Goal: Information Seeking & Learning: Stay updated

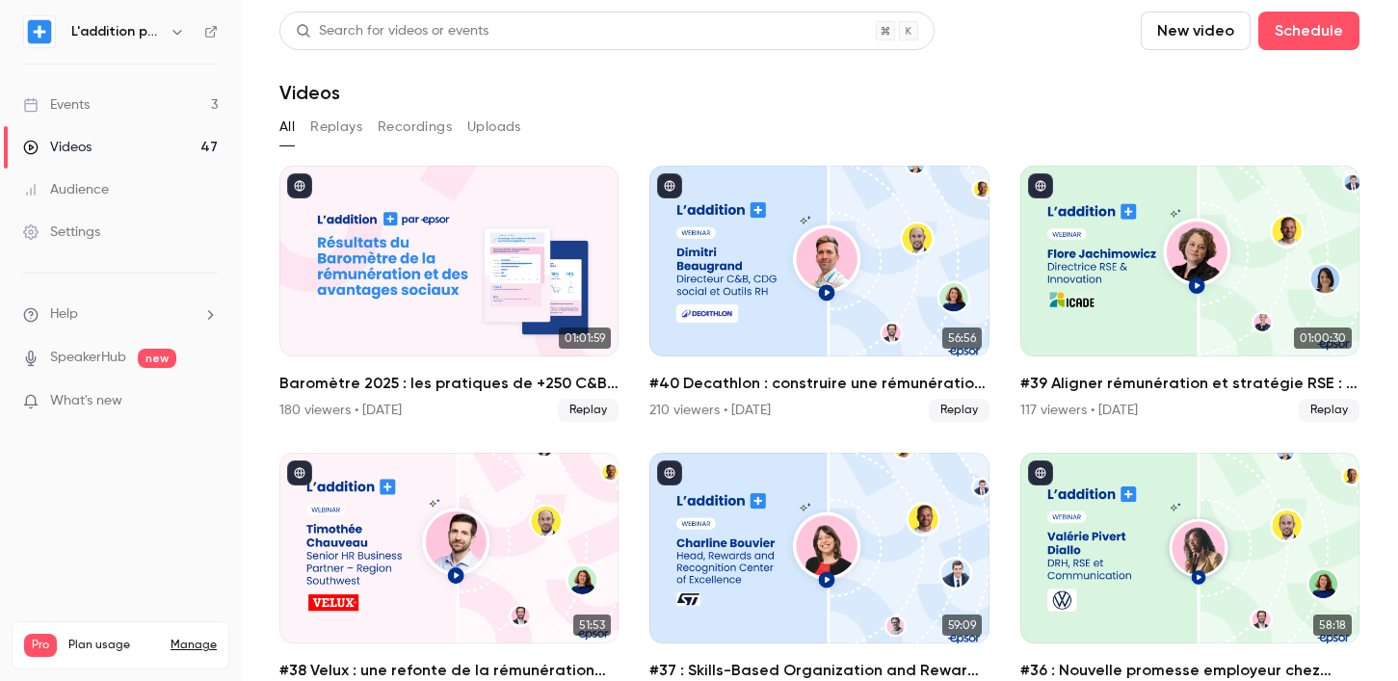
click at [192, 87] on link "Events 3" at bounding box center [120, 105] width 241 height 42
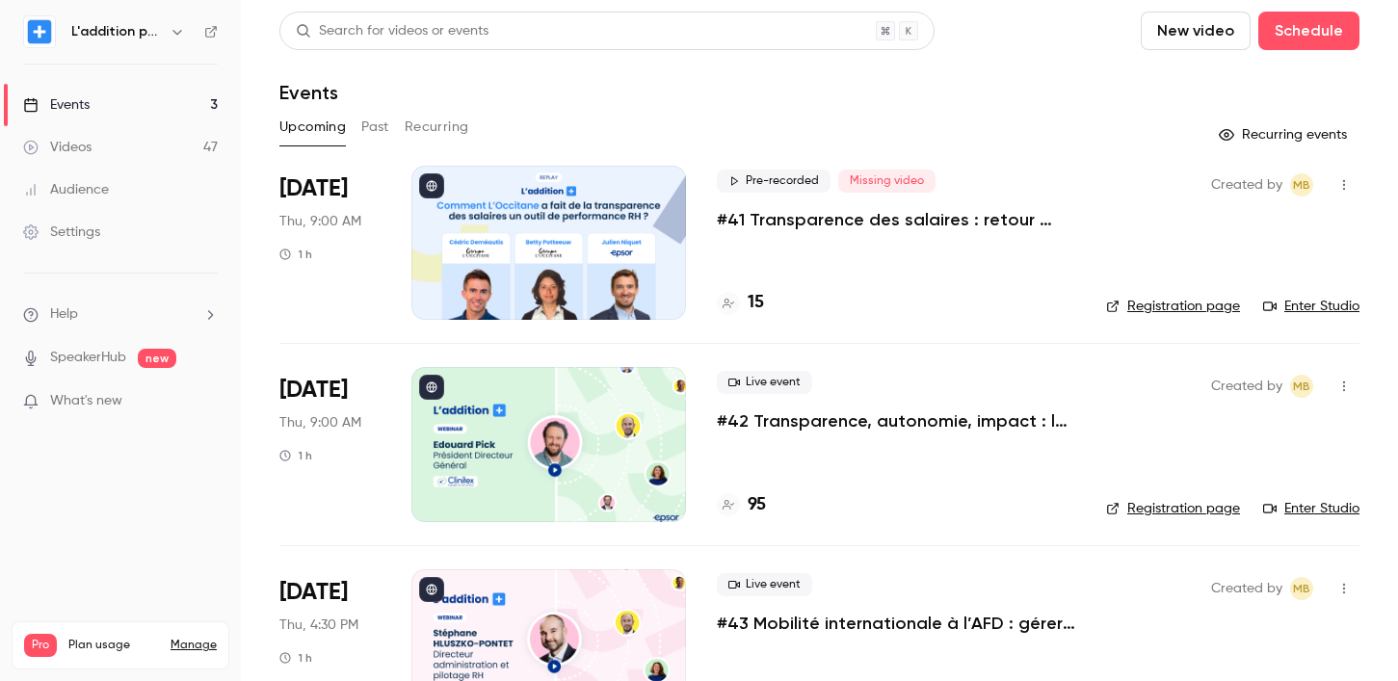
click at [883, 427] on p "#42 Transparence, autonomie, impact : la recette Clinitex" at bounding box center [896, 421] width 359 height 23
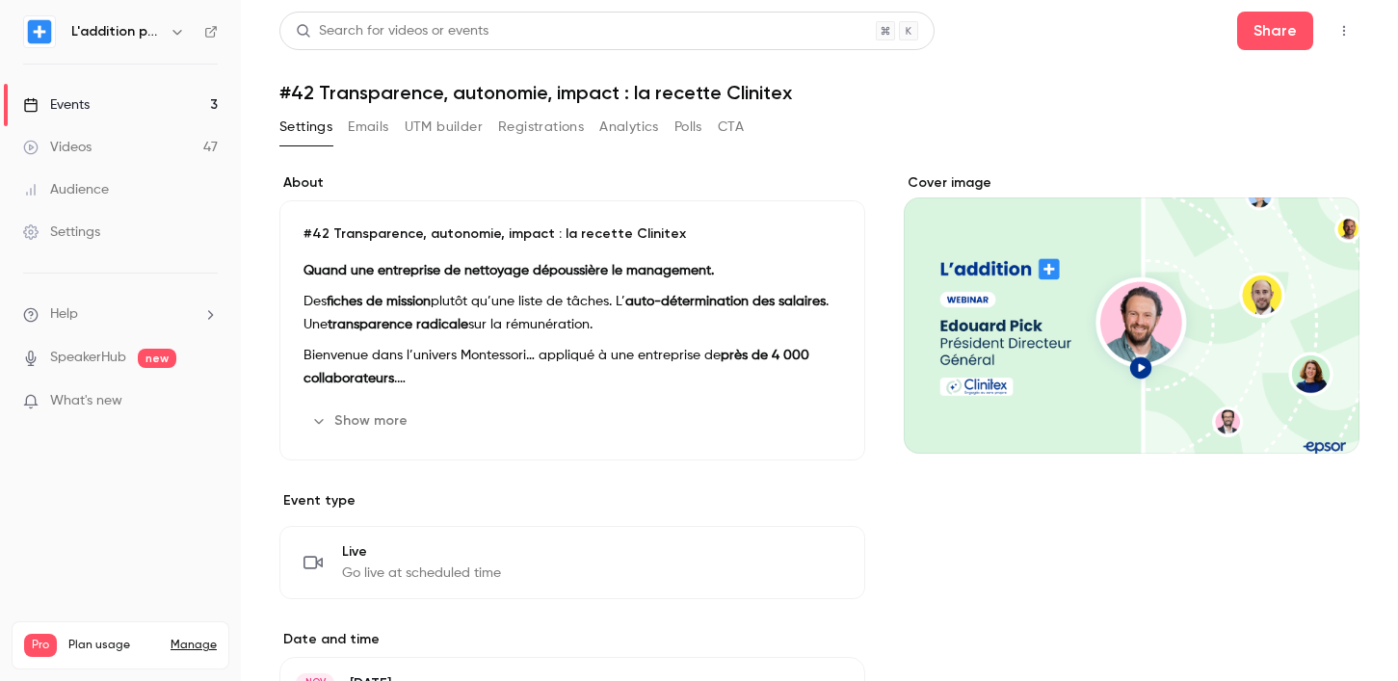
click at [103, 103] on link "Events 3" at bounding box center [120, 105] width 241 height 42
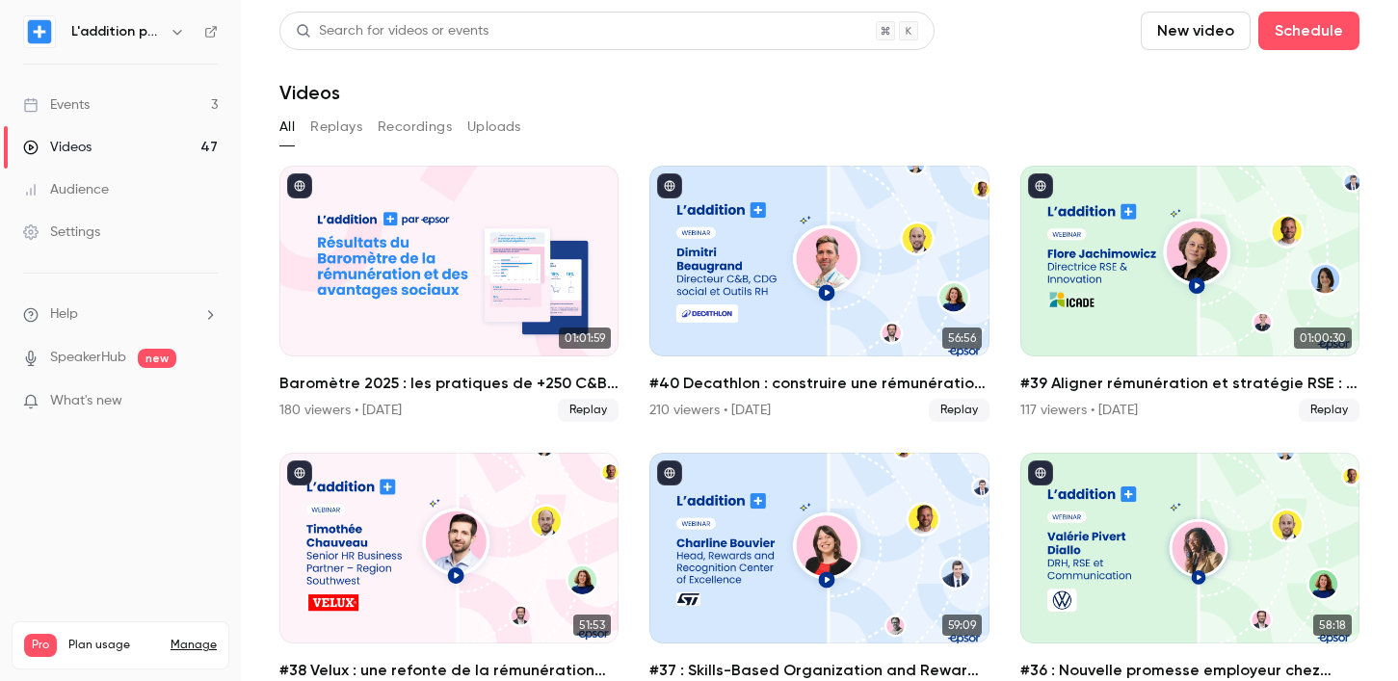
click at [162, 108] on link "Events 3" at bounding box center [120, 105] width 241 height 42
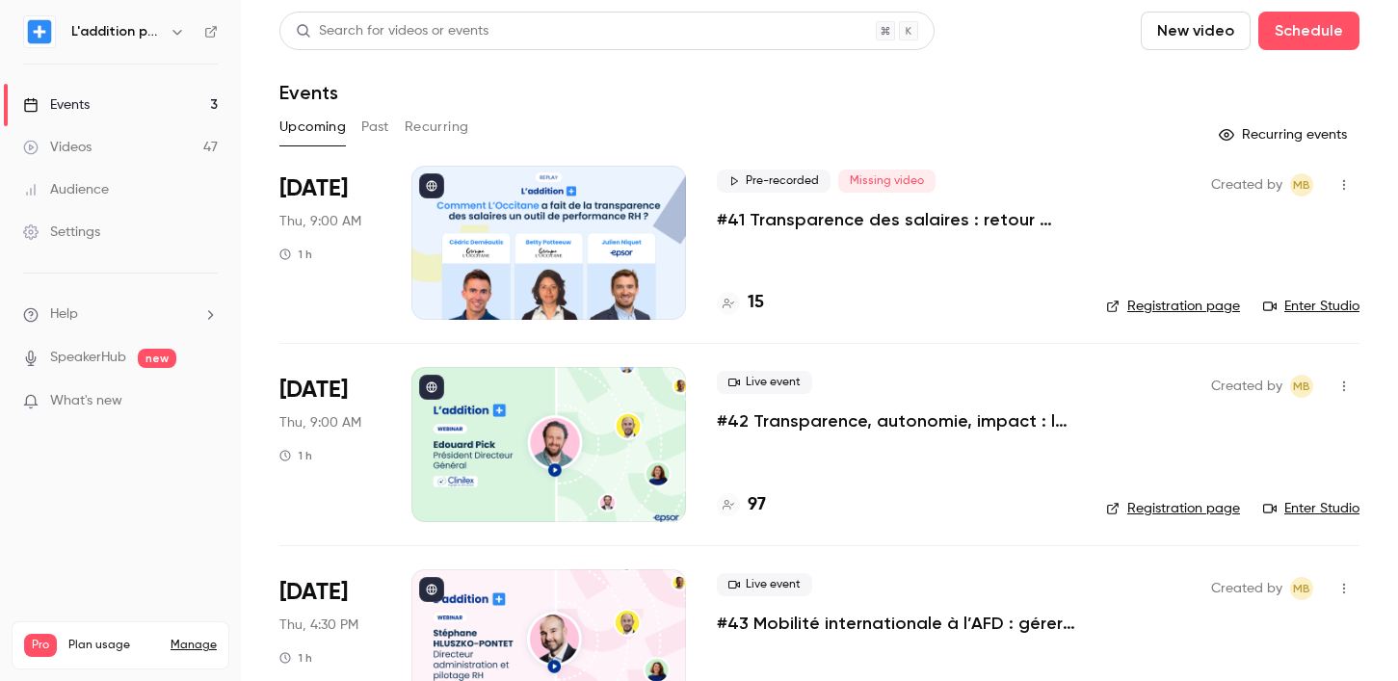
scroll to position [77, 0]
